Goal: Transaction & Acquisition: Purchase product/service

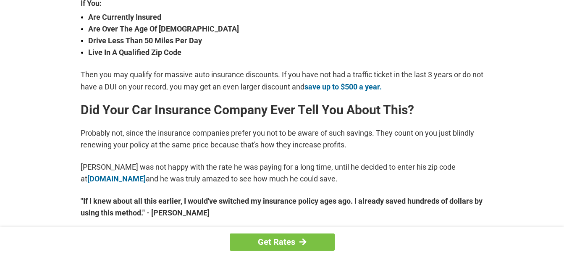
scroll to position [336, 0]
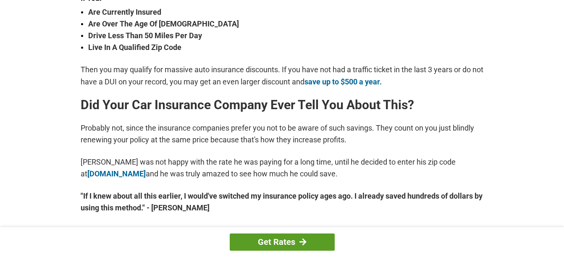
click at [277, 241] on link "Get Rates" at bounding box center [282, 242] width 105 height 17
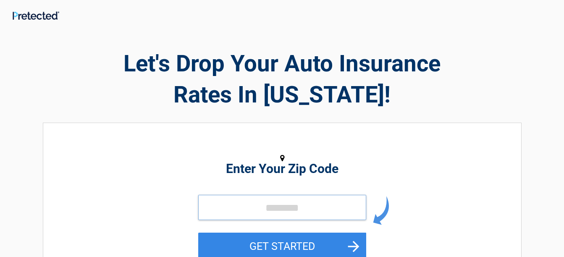
click at [227, 212] on input "tel" at bounding box center [282, 207] width 168 height 25
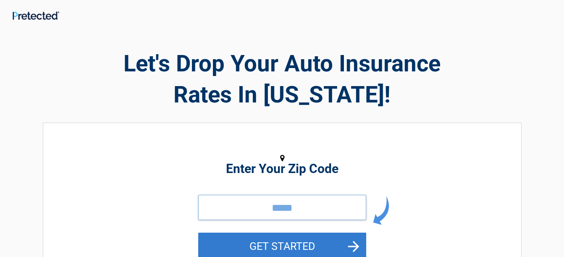
type input "*****"
click at [290, 248] on button "GET STARTED" at bounding box center [282, 246] width 168 height 27
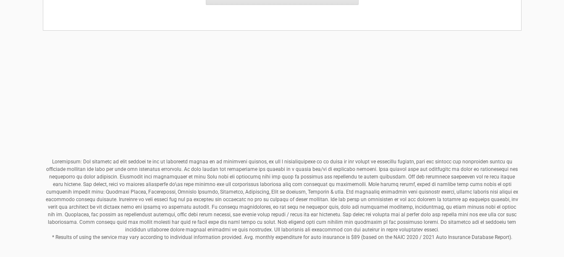
scroll to position [375, 0]
